Goal: Navigation & Orientation: Find specific page/section

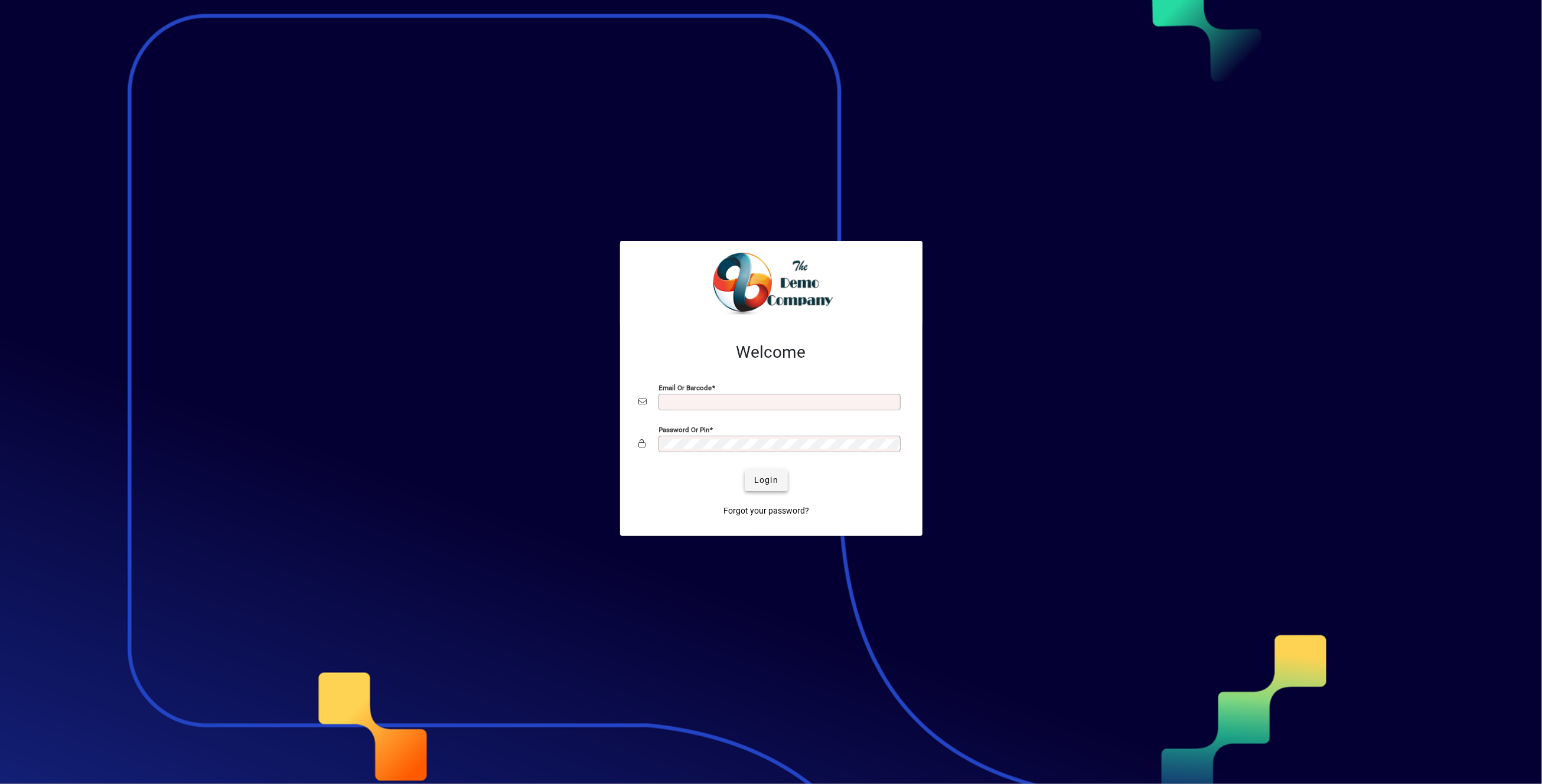
type input "**********"
click at [777, 481] on span "Login" at bounding box center [766, 480] width 24 height 13
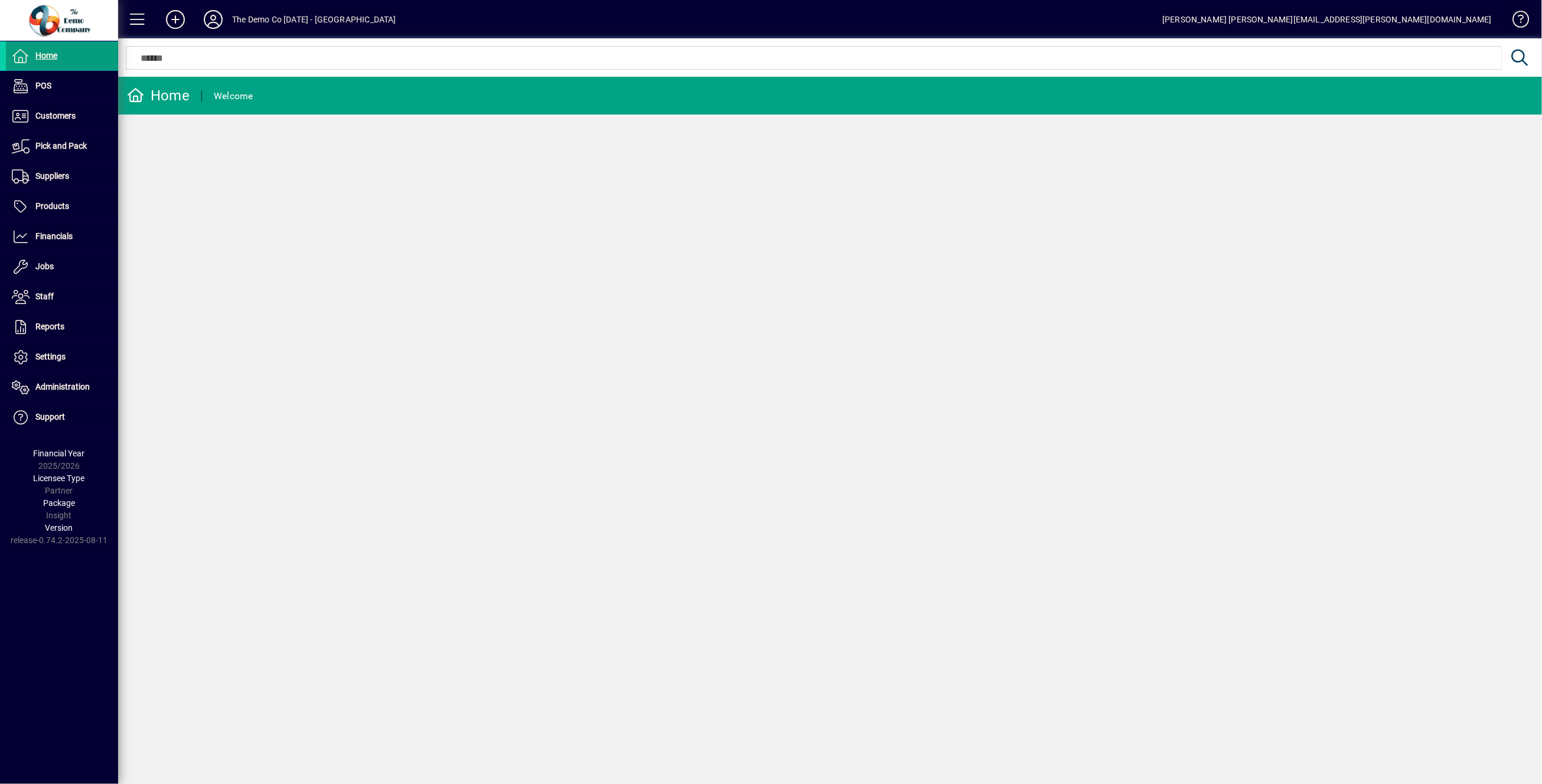
click at [1521, 19] on span at bounding box center [1515, 22] width 28 height 28
